Goal: Task Accomplishment & Management: Manage account settings

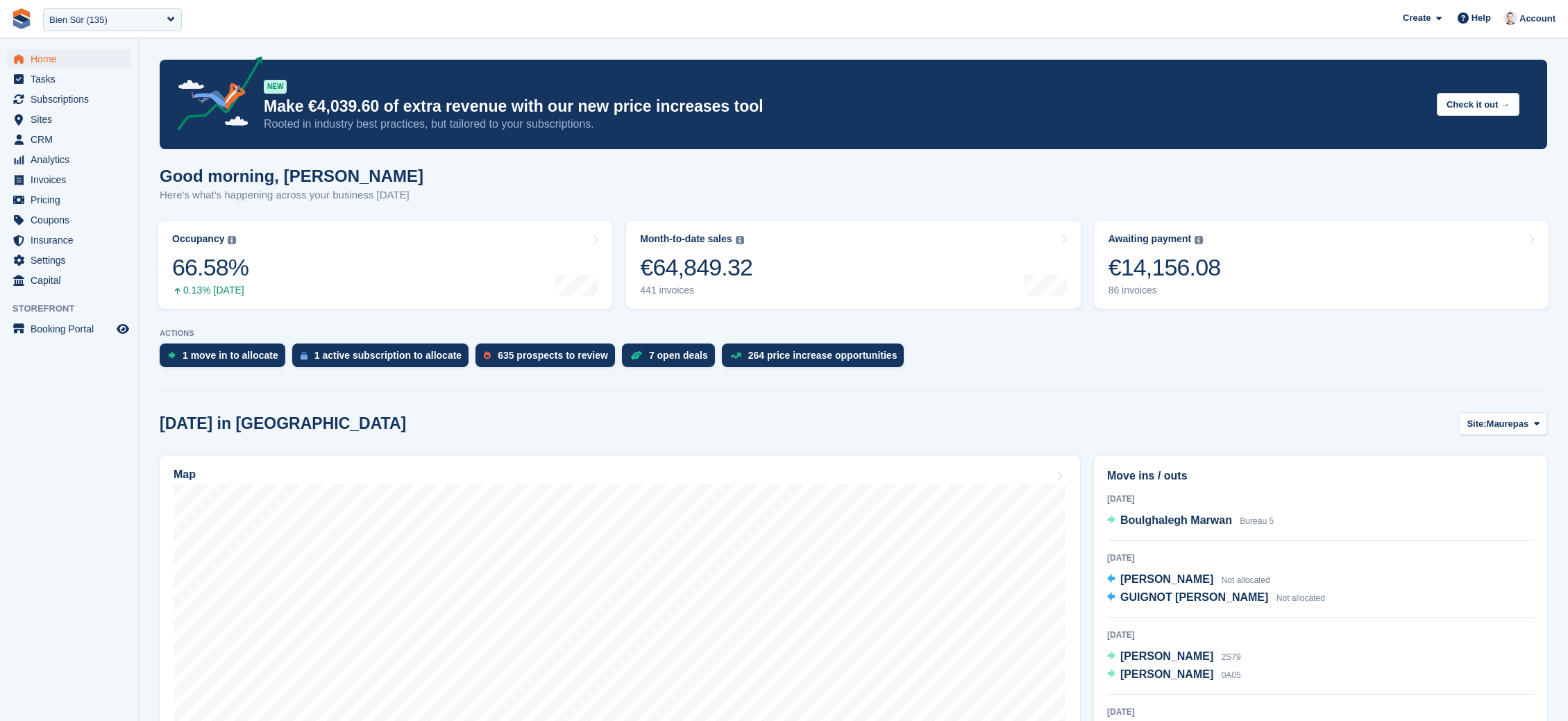
click at [17, 25] on img at bounding box center [21, 18] width 20 height 20
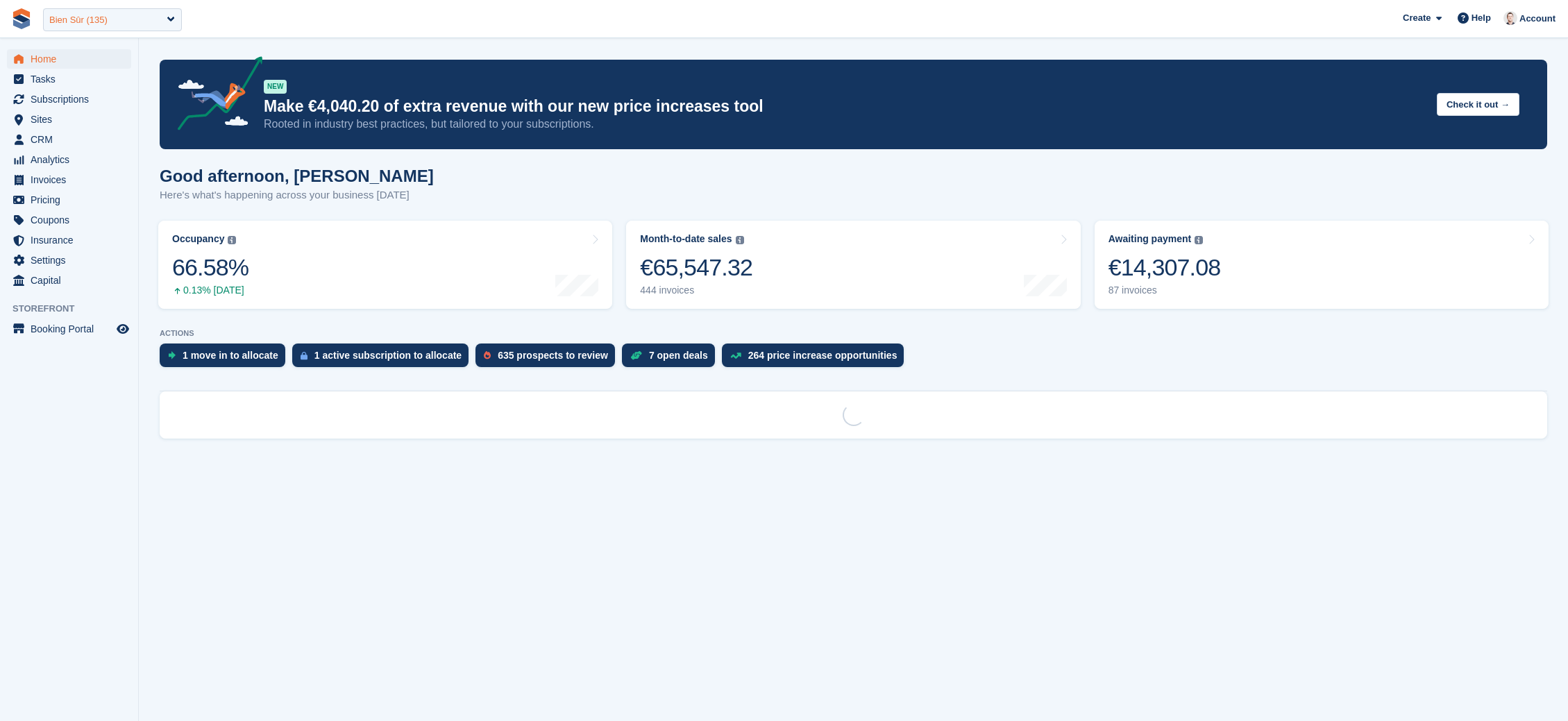
click at [100, 18] on div "Bien Sûr (135)" at bounding box center [78, 20] width 58 height 14
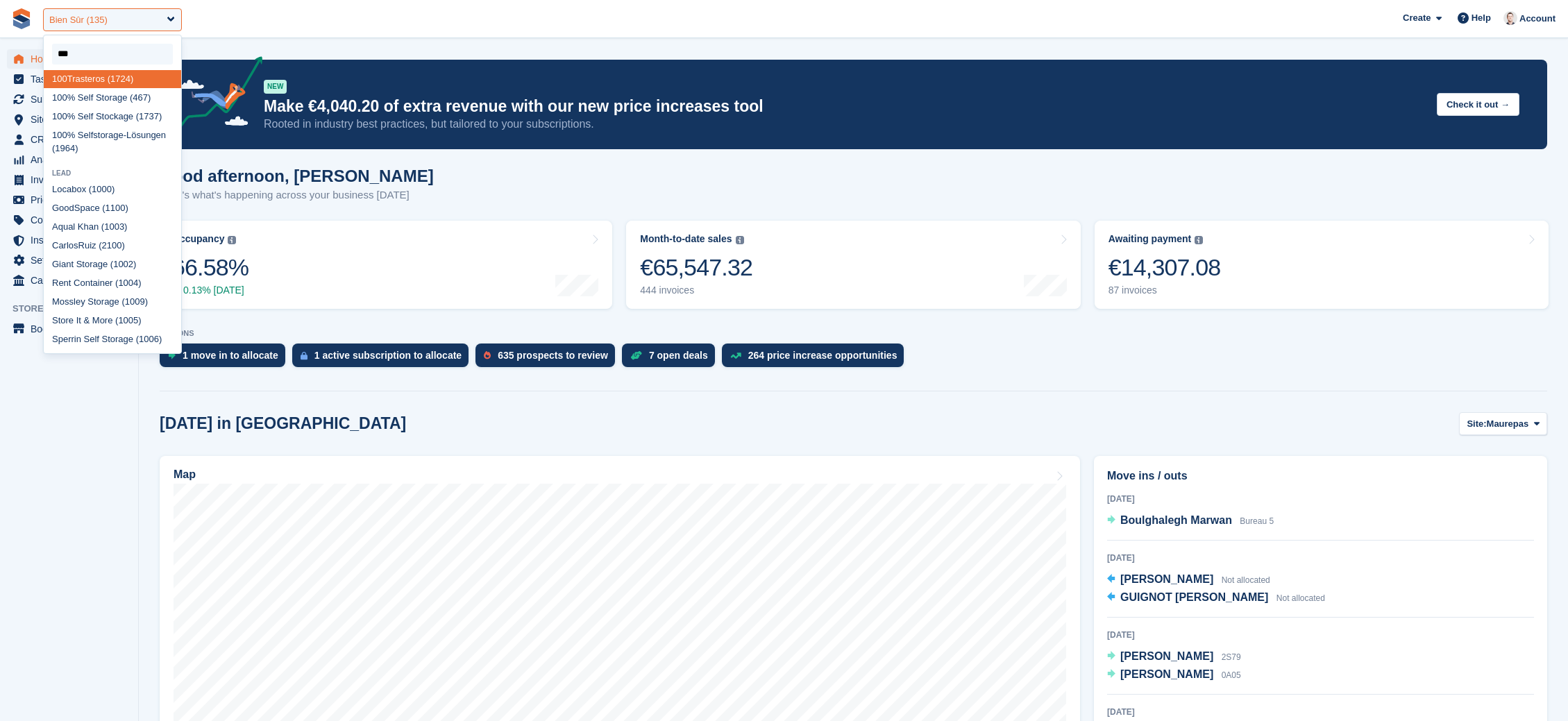
scroll to position [11, 0]
type input "****"
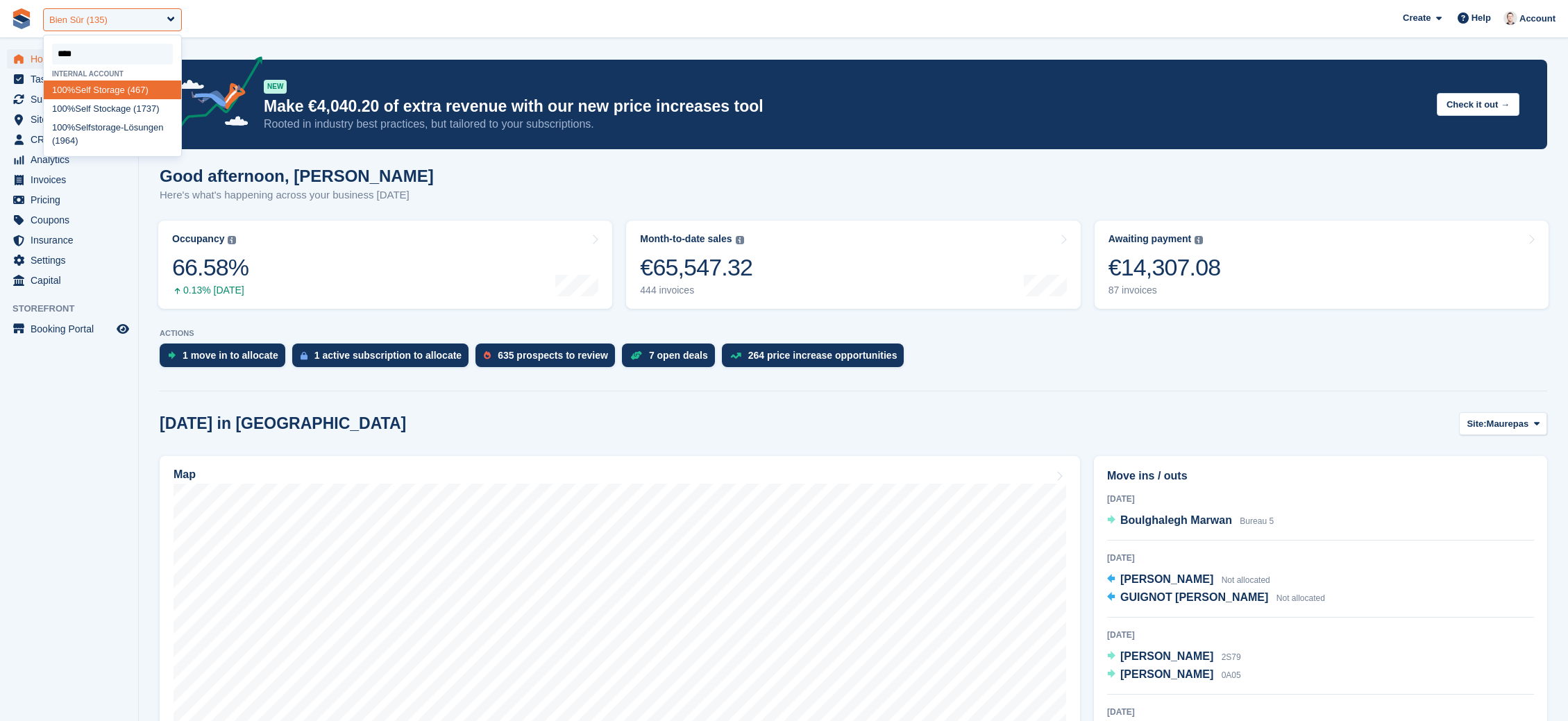
scroll to position [0, 0]
select select "***"
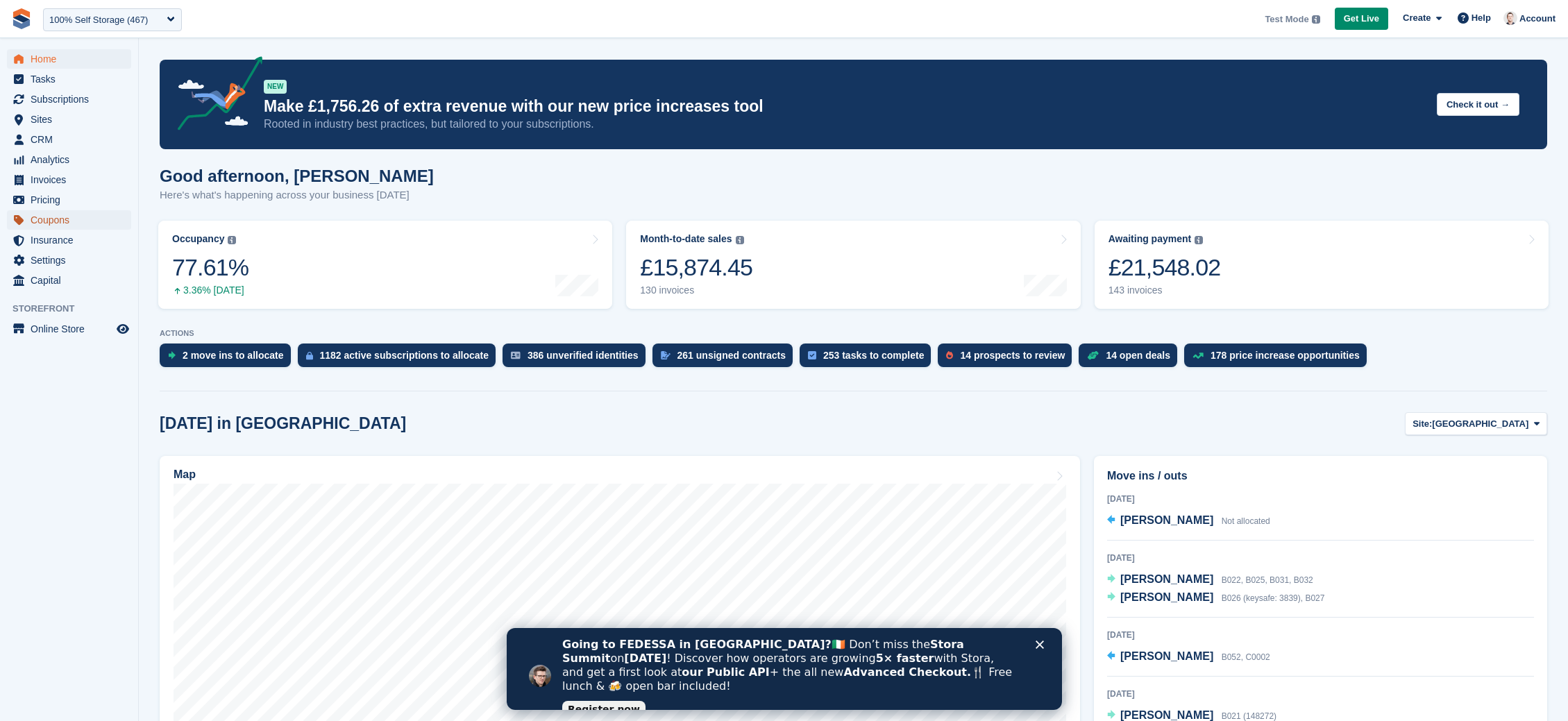
click at [48, 219] on span "Coupons" at bounding box center [72, 220] width 84 height 20
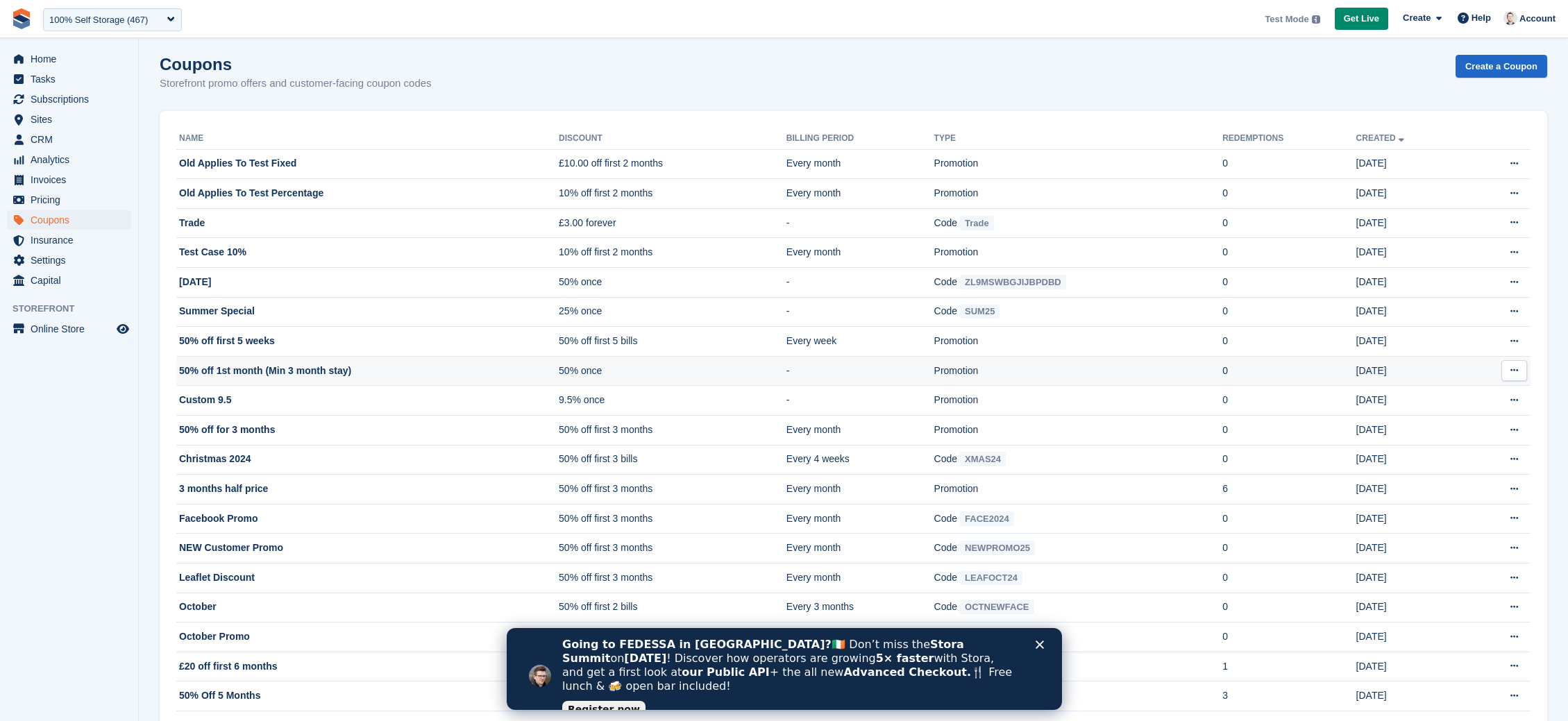
scroll to position [6, 0]
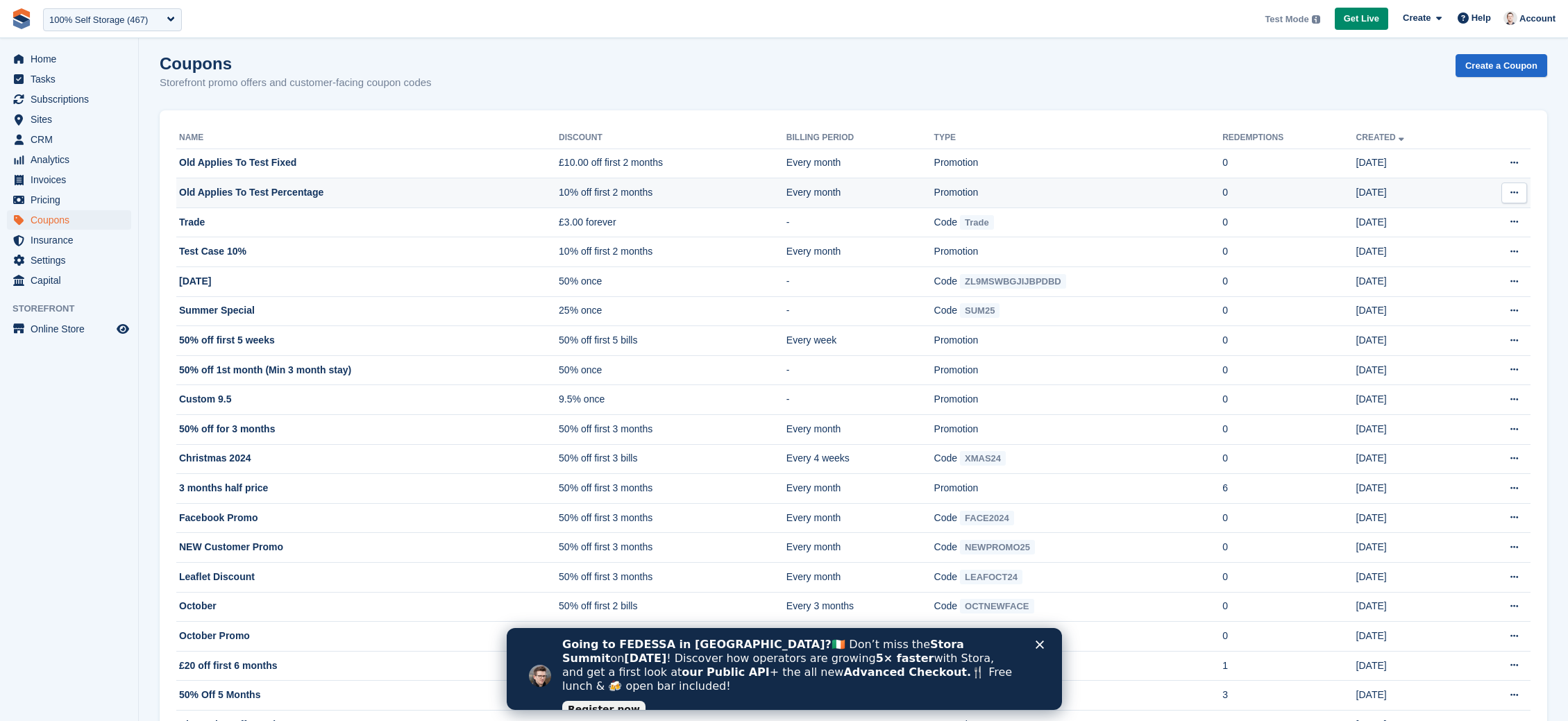
click at [965, 197] on td "Promotion" at bounding box center [1079, 193] width 289 height 29
click at [264, 193] on td "Old Applies To Test Percentage" at bounding box center [367, 193] width 383 height 29
click at [17, 14] on img at bounding box center [21, 18] width 20 height 20
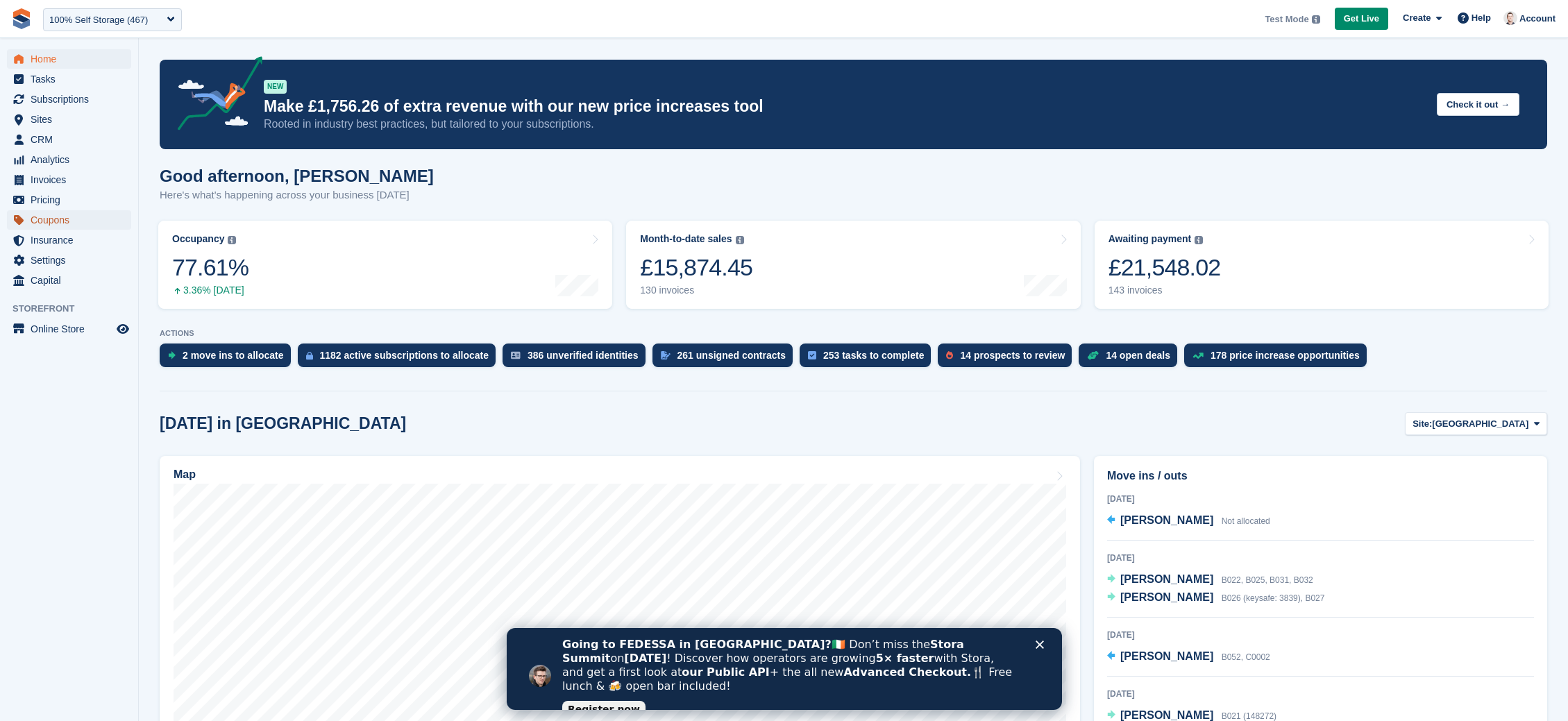
click at [50, 214] on span "Coupons" at bounding box center [72, 220] width 84 height 20
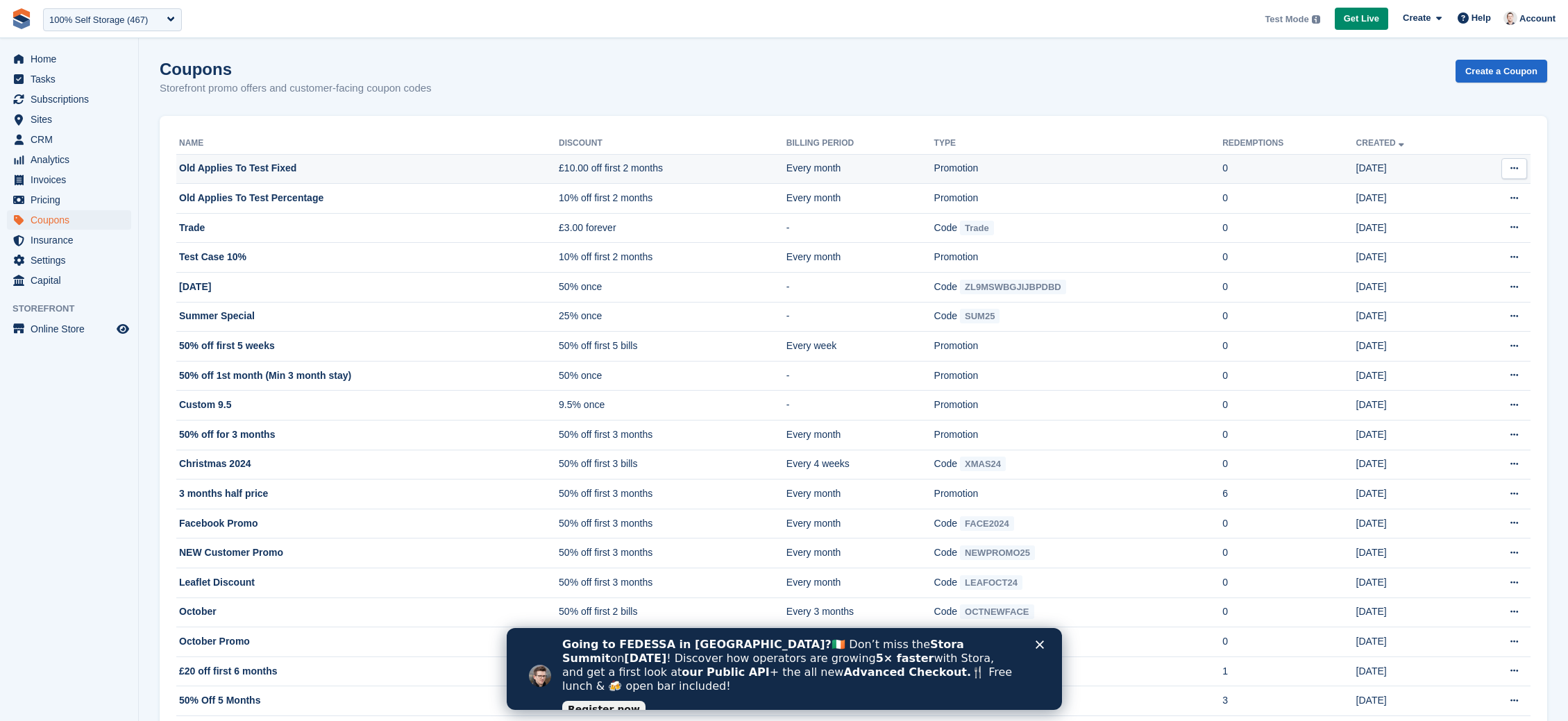
click at [1519, 165] on button at bounding box center [1514, 168] width 25 height 20
click at [1443, 219] on p "Edit coupon" at bounding box center [1461, 214] width 120 height 18
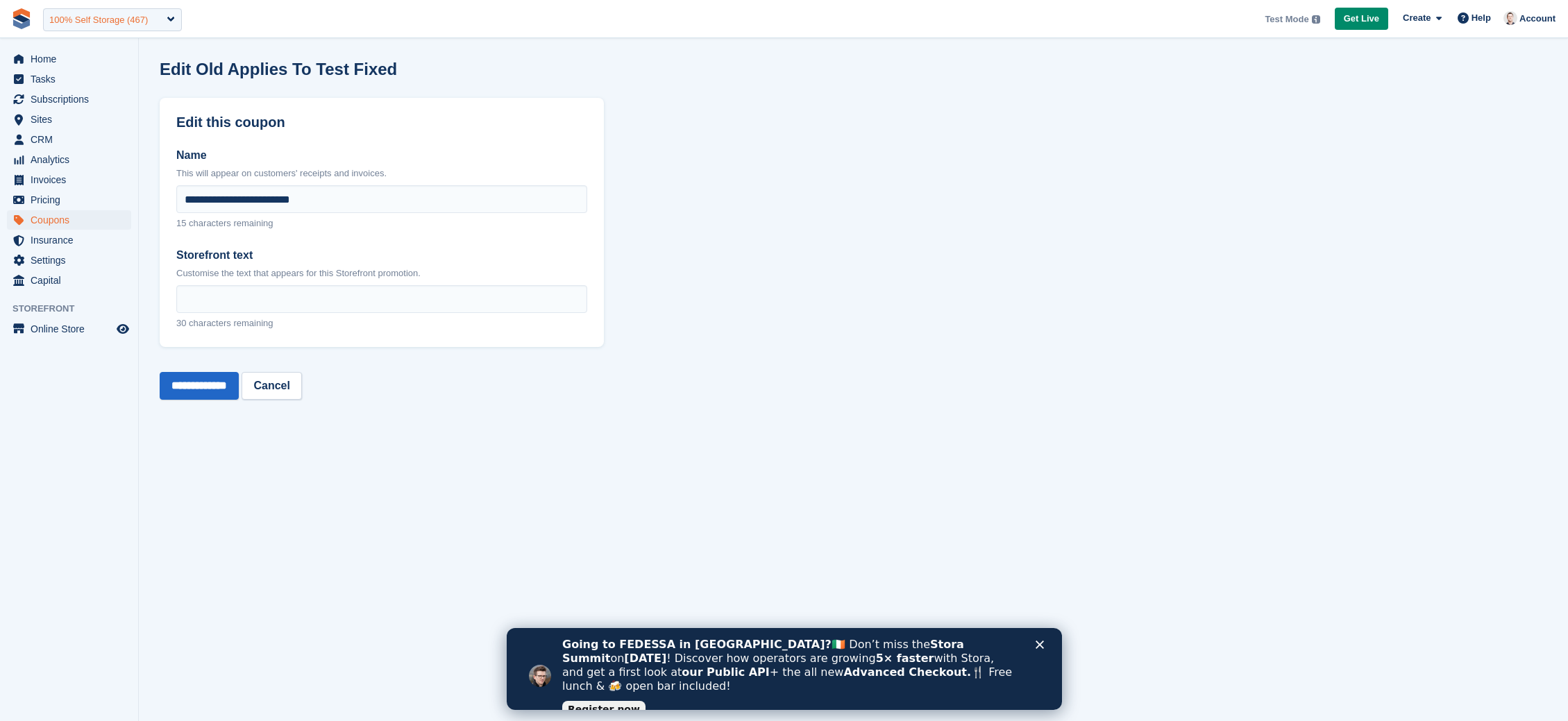
click at [102, 11] on div "100% Self Storage (467)" at bounding box center [112, 20] width 139 height 23
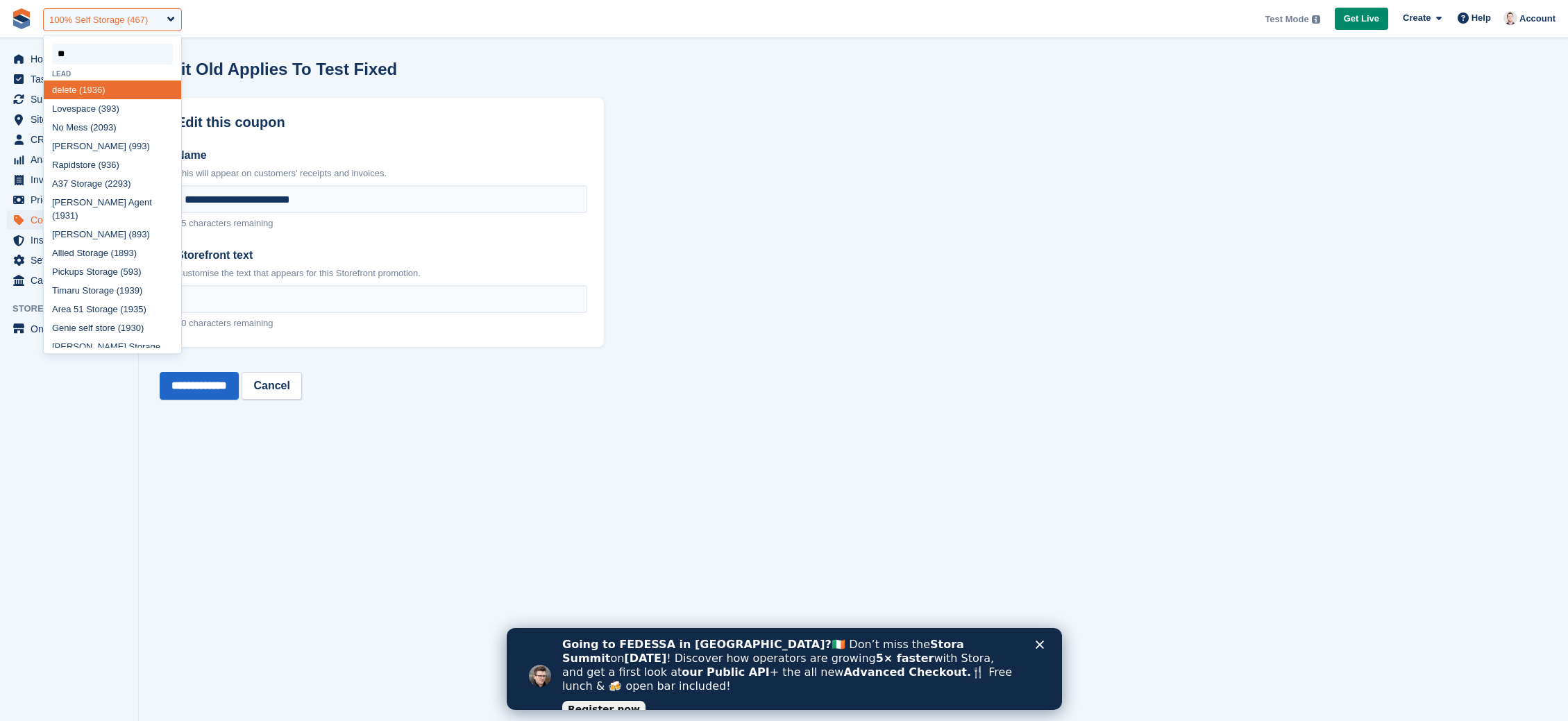
type input "***"
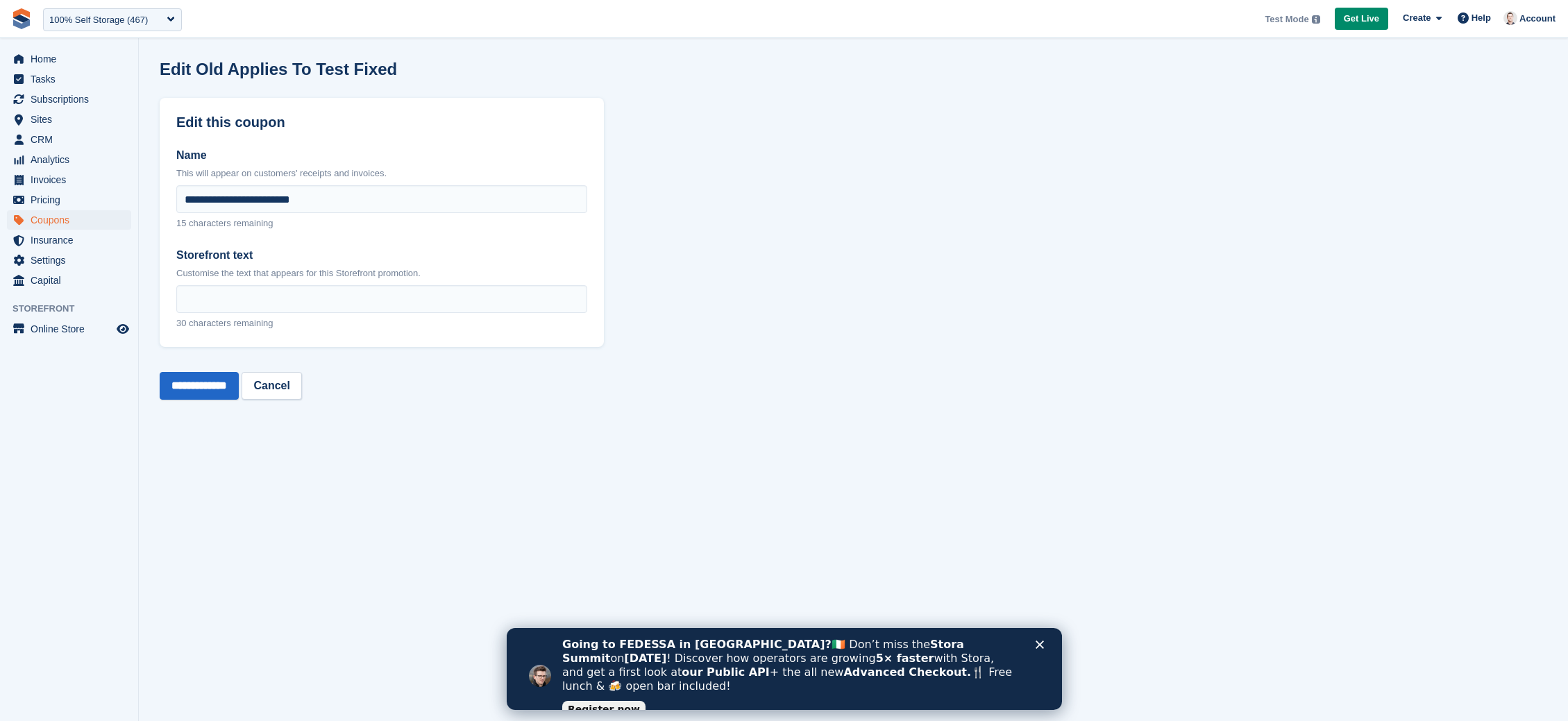
click at [917, 250] on section "**********" at bounding box center [853, 360] width 1429 height 721
click at [157, 65] on section "**********" at bounding box center [853, 360] width 1429 height 721
click at [55, 219] on span "Coupons" at bounding box center [72, 220] width 84 height 20
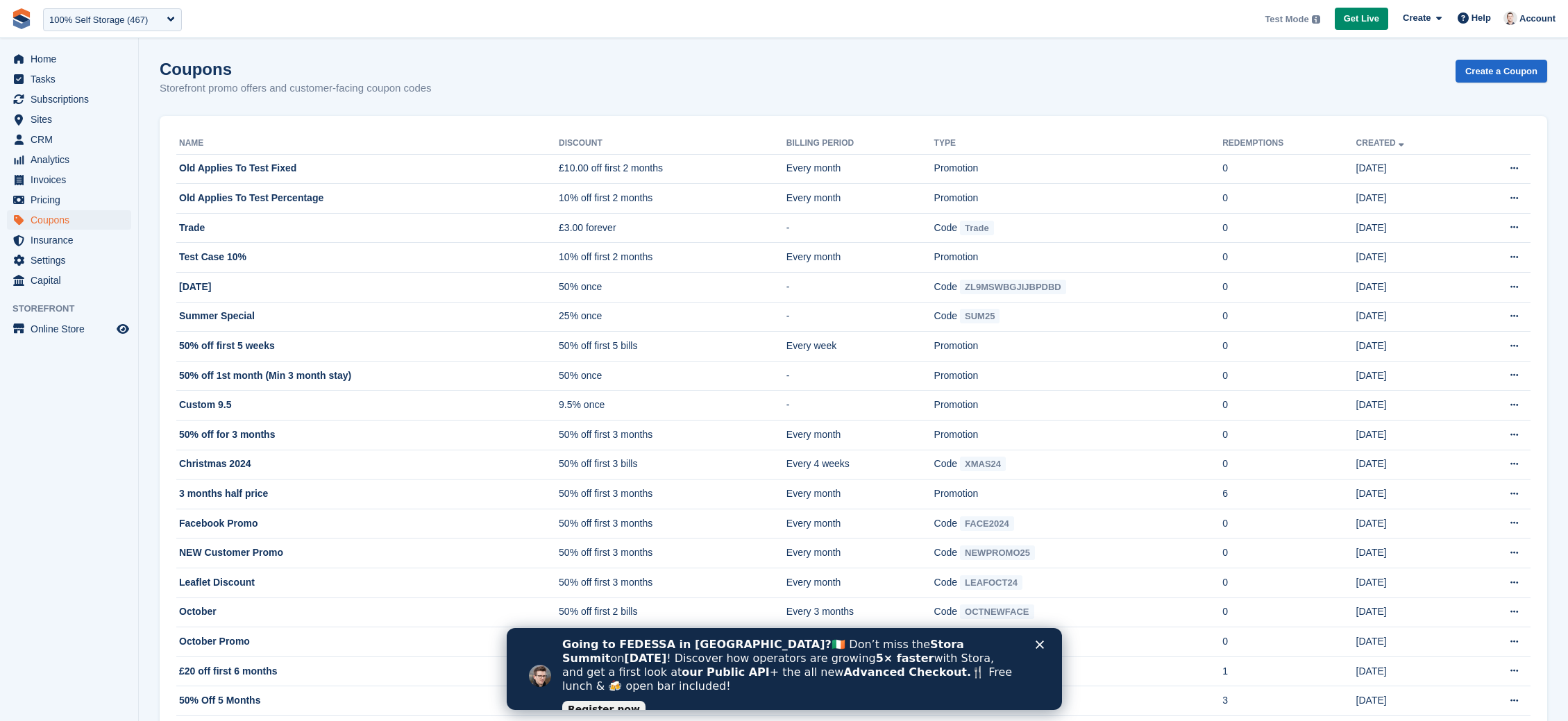
click at [1453, 75] on div "Coupons Storefront promo offers and customer-facing coupon codes Create a Coupon" at bounding box center [853, 86] width 1388 height 53
click at [1477, 73] on link "Create a Coupon" at bounding box center [1502, 71] width 92 height 23
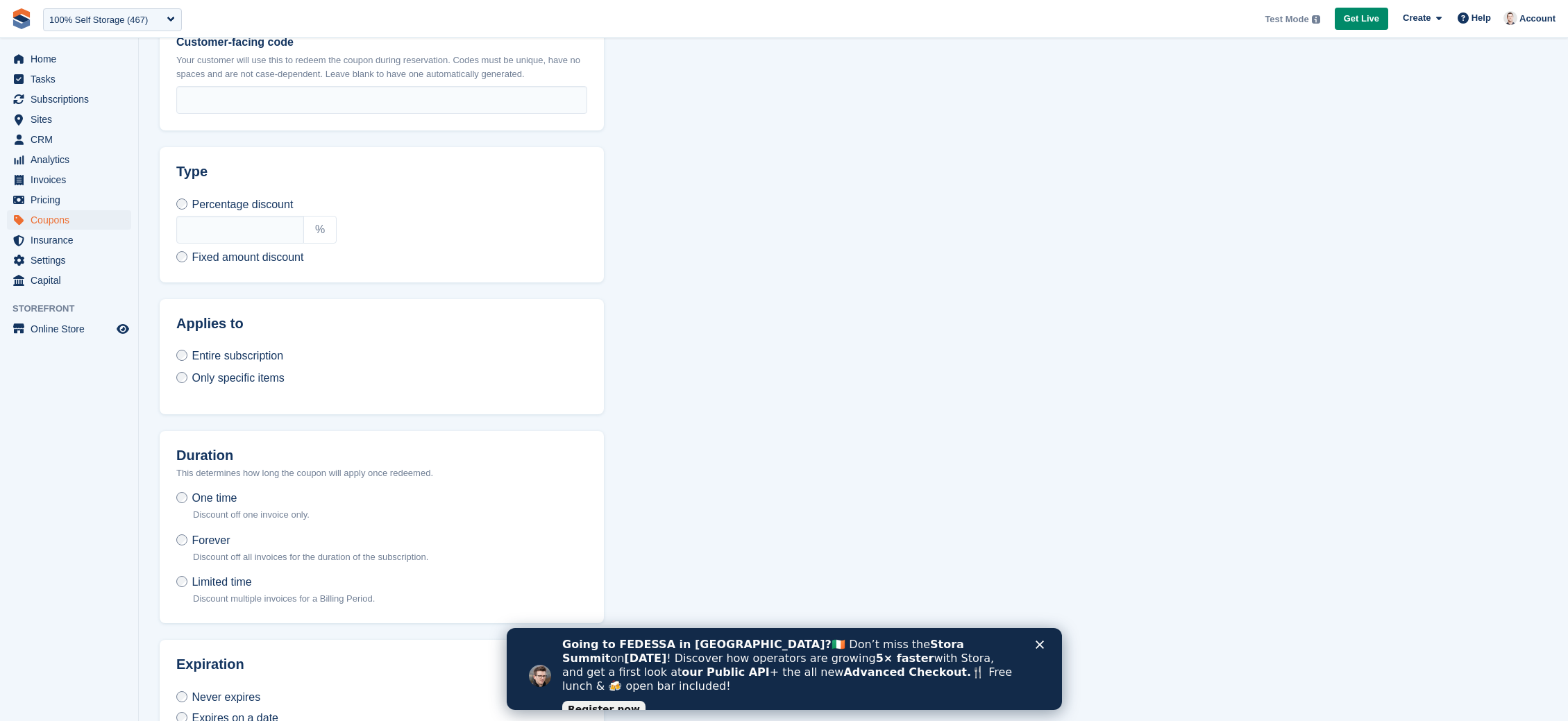
scroll to position [495, 0]
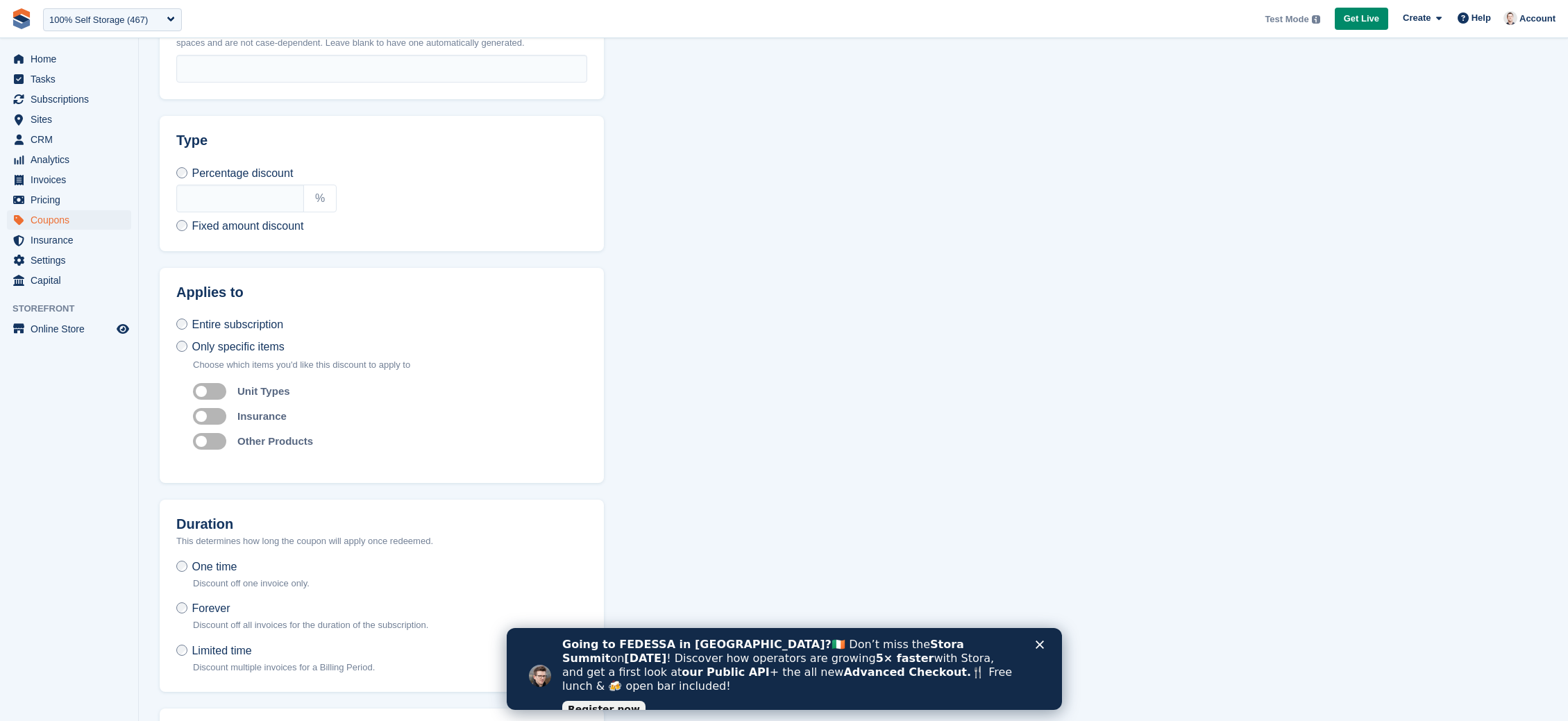
click at [653, 306] on section "Create a coupon What kind of coupon? Customer coupon code Create a discount cod…" at bounding box center [853, 196] width 1429 height 1382
click at [802, 184] on section "Create a coupon What kind of coupon? Customer coupon code Create a discount cod…" at bounding box center [853, 196] width 1429 height 1382
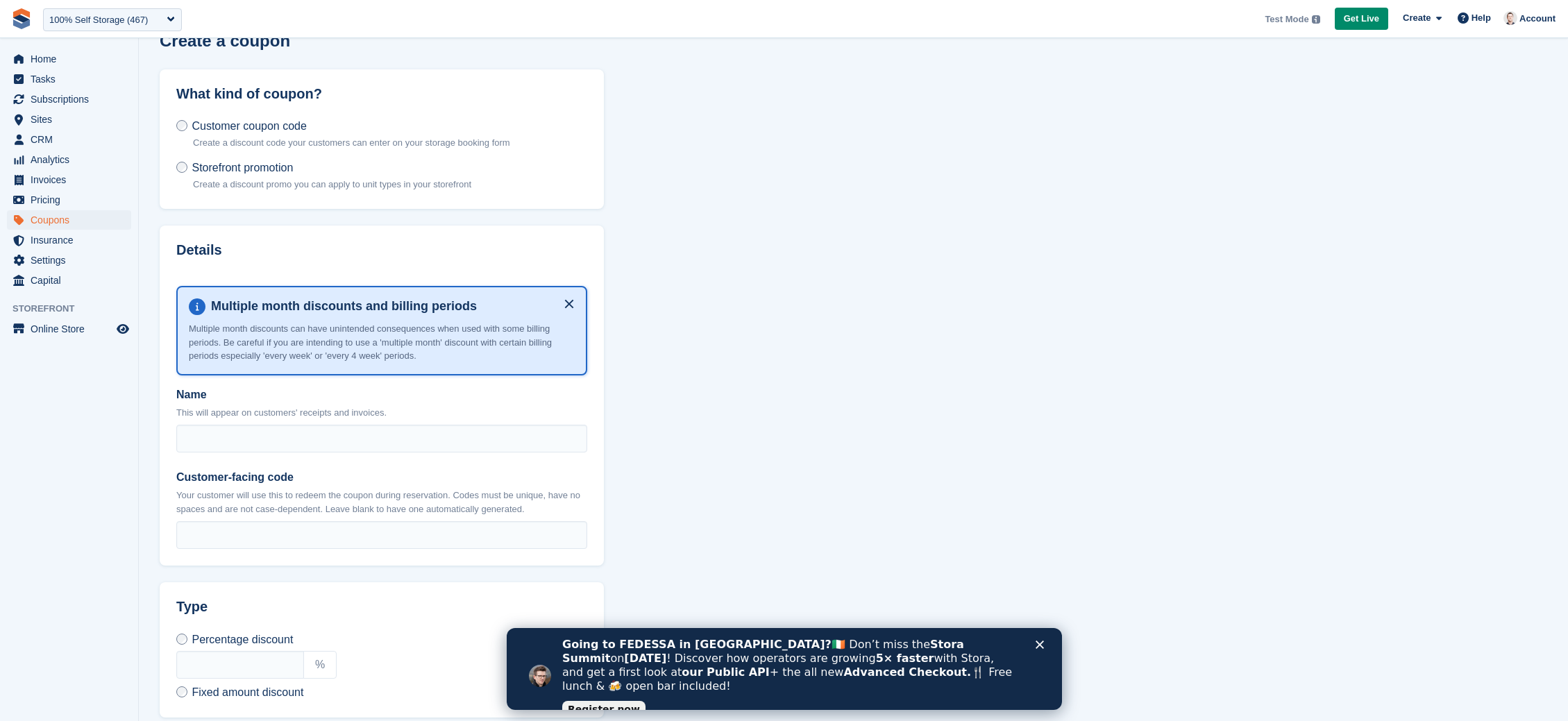
scroll to position [0, 0]
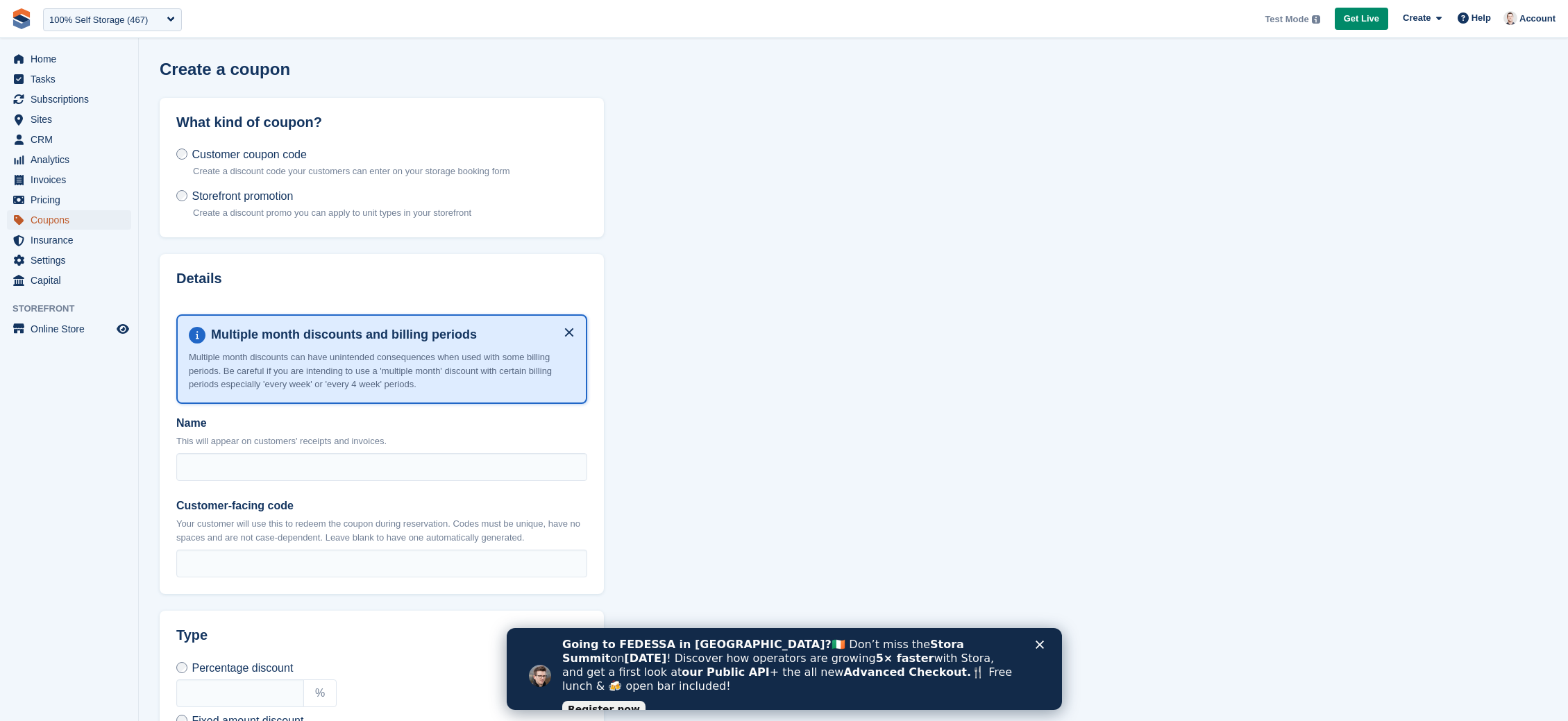
click at [53, 220] on span "Coupons" at bounding box center [72, 220] width 84 height 20
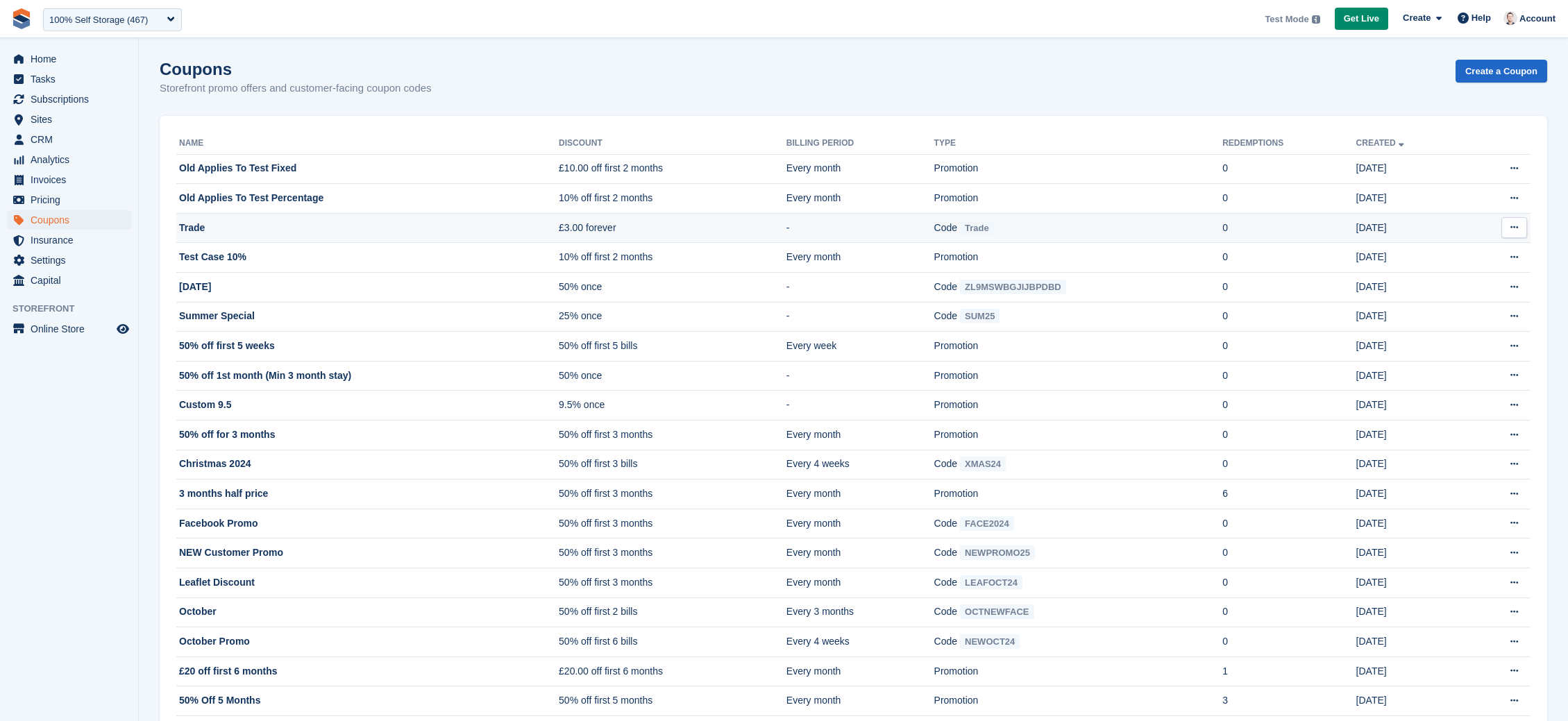
click at [1511, 232] on icon at bounding box center [1514, 227] width 7 height 9
click at [1429, 294] on p "Edit coupon" at bounding box center [1461, 291] width 120 height 18
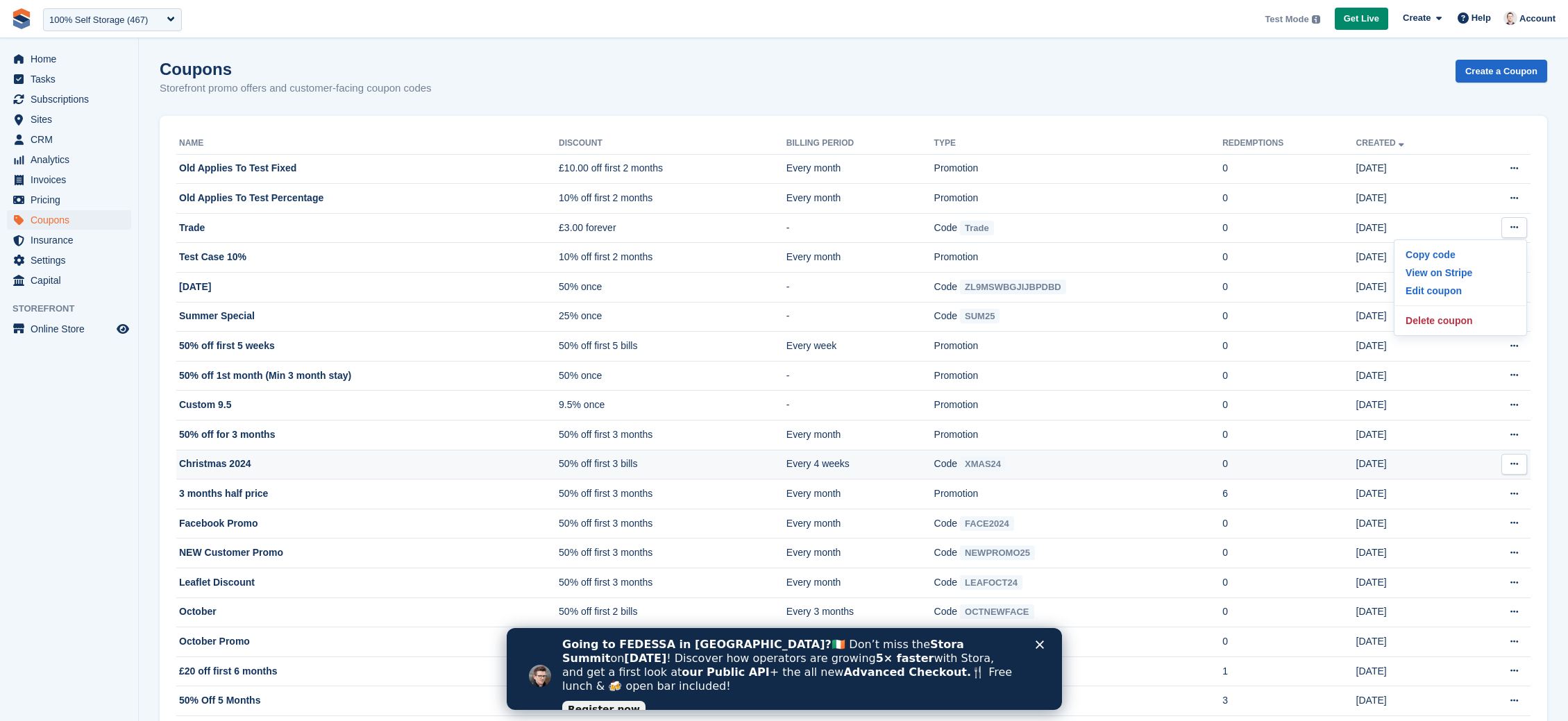
click at [1356, 478] on td "0" at bounding box center [1289, 465] width 134 height 29
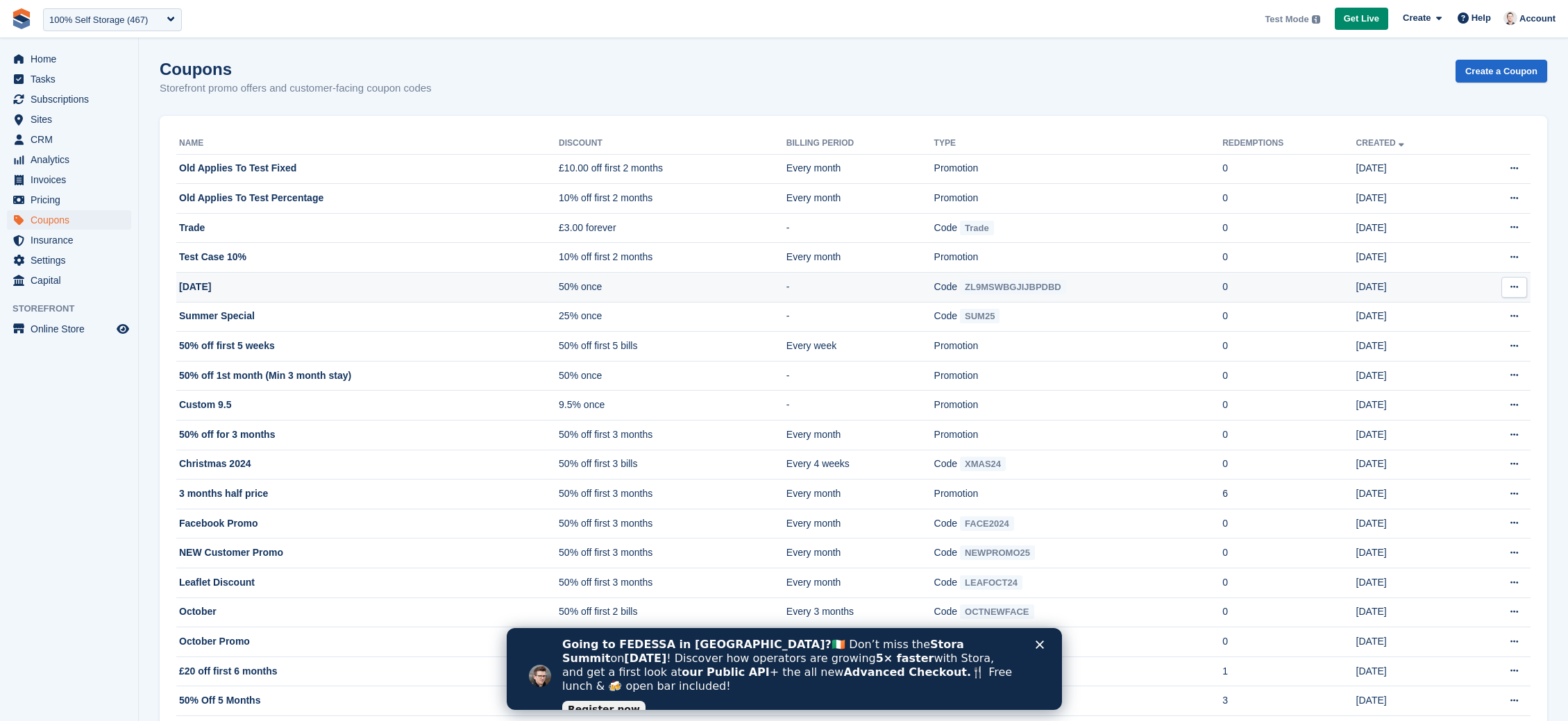
click at [1519, 281] on button at bounding box center [1514, 287] width 25 height 20
click at [1441, 356] on p "Edit coupon" at bounding box center [1461, 351] width 120 height 18
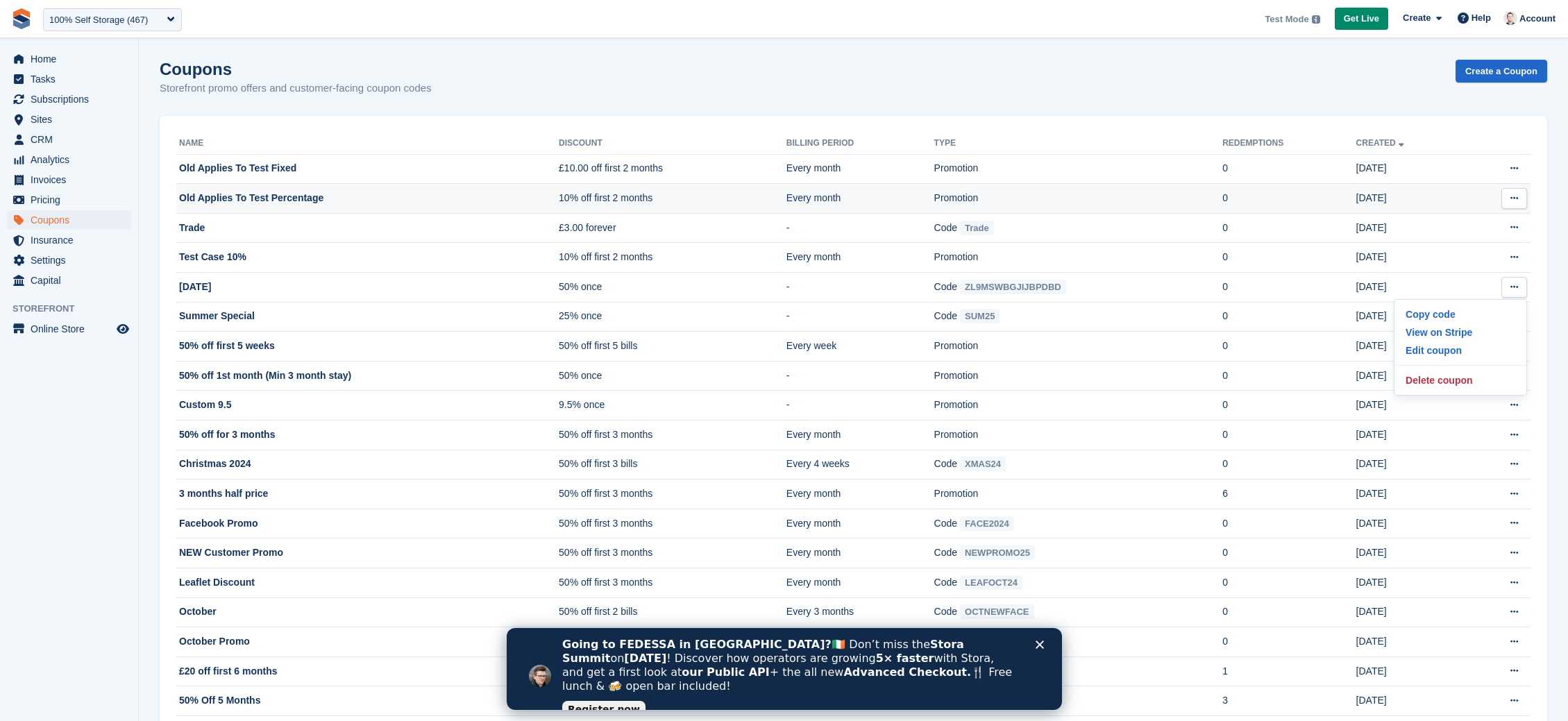
click at [1511, 203] on button at bounding box center [1514, 198] width 25 height 20
click at [1454, 244] on p "Edit coupon" at bounding box center [1461, 243] width 120 height 18
